Goal: Transaction & Acquisition: Purchase product/service

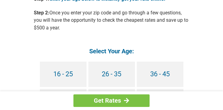
scroll to position [549, 0]
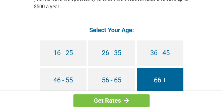
click at [161, 75] on link "66 +" at bounding box center [160, 79] width 47 height 25
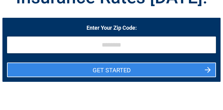
scroll to position [31, 0]
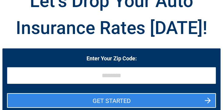
click at [68, 79] on input "tel" at bounding box center [111, 75] width 209 height 17
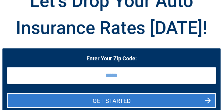
type input "*****"
click at [91, 103] on button "GET STARTED" at bounding box center [111, 100] width 209 height 15
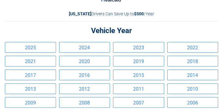
scroll to position [0, 0]
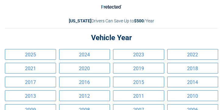
click at [84, 96] on link "2012" at bounding box center [84, 95] width 51 height 11
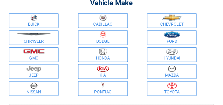
scroll to position [31, 0]
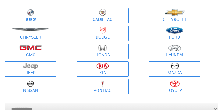
click at [28, 85] on img at bounding box center [31, 83] width 8 height 7
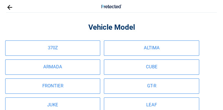
scroll to position [0, 0]
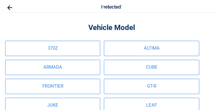
click at [59, 85] on link "FRONTIER" at bounding box center [52, 85] width 95 height 15
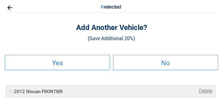
click at [134, 66] on link "No" at bounding box center [165, 62] width 105 height 15
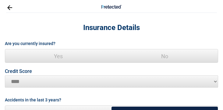
click at [66, 55] on span "Yes" at bounding box center [58, 56] width 106 height 14
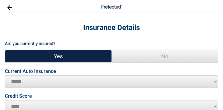
click at [64, 77] on select "**********" at bounding box center [112, 81] width 214 height 12
select select "**********"
click at [5, 75] on select "**********" at bounding box center [112, 81] width 214 height 12
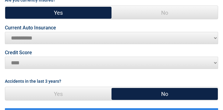
scroll to position [61, 0]
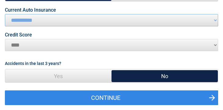
click at [129, 74] on span "No" at bounding box center [165, 76] width 106 height 14
click at [151, 73] on span "No" at bounding box center [165, 76] width 106 height 14
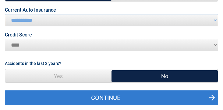
click at [78, 98] on button "Continue" at bounding box center [112, 97] width 214 height 15
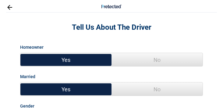
scroll to position [0, 0]
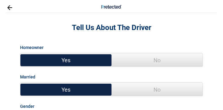
click at [152, 88] on span "No" at bounding box center [157, 89] width 91 height 14
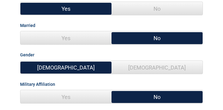
scroll to position [61, 0]
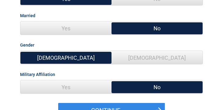
click at [149, 58] on span "Female" at bounding box center [157, 58] width 91 height 14
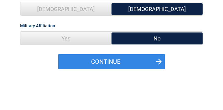
scroll to position [122, 0]
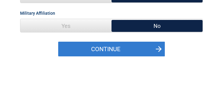
click at [84, 47] on button "Continue" at bounding box center [111, 49] width 107 height 15
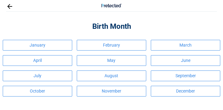
scroll to position [0, 0]
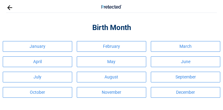
click at [43, 60] on link "April" at bounding box center [38, 61] width 70 height 11
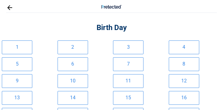
click at [21, 79] on link "9" at bounding box center [17, 81] width 31 height 14
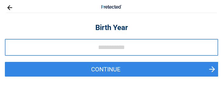
click at [76, 56] on div "Continue" at bounding box center [112, 58] width 214 height 38
click at [74, 47] on input "tel" at bounding box center [112, 47] width 214 height 17
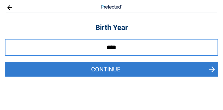
type input "****"
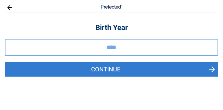
click at [84, 70] on button "Continue" at bounding box center [112, 69] width 214 height 15
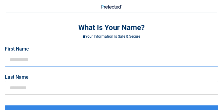
click at [54, 56] on input "text" at bounding box center [112, 59] width 214 height 14
type input "*****"
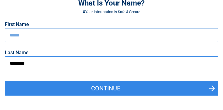
scroll to position [31, 0]
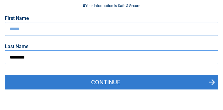
type input "********"
click at [106, 81] on button "Continue" at bounding box center [112, 81] width 214 height 15
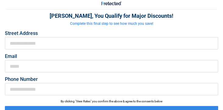
scroll to position [0, 0]
